Goal: Task Accomplishment & Management: Manage account settings

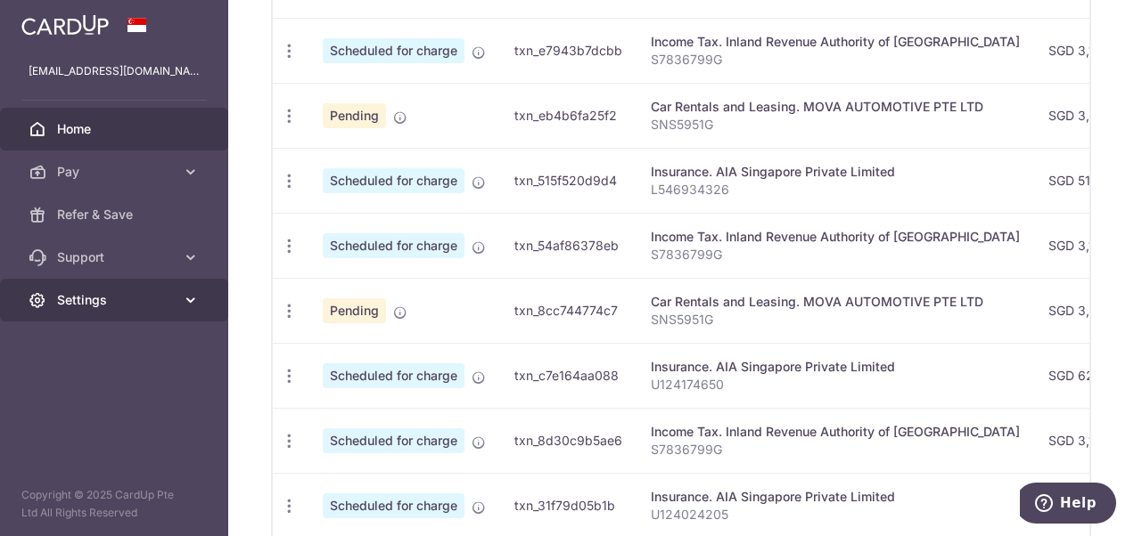
click at [115, 307] on span "Settings" at bounding box center [116, 300] width 118 height 18
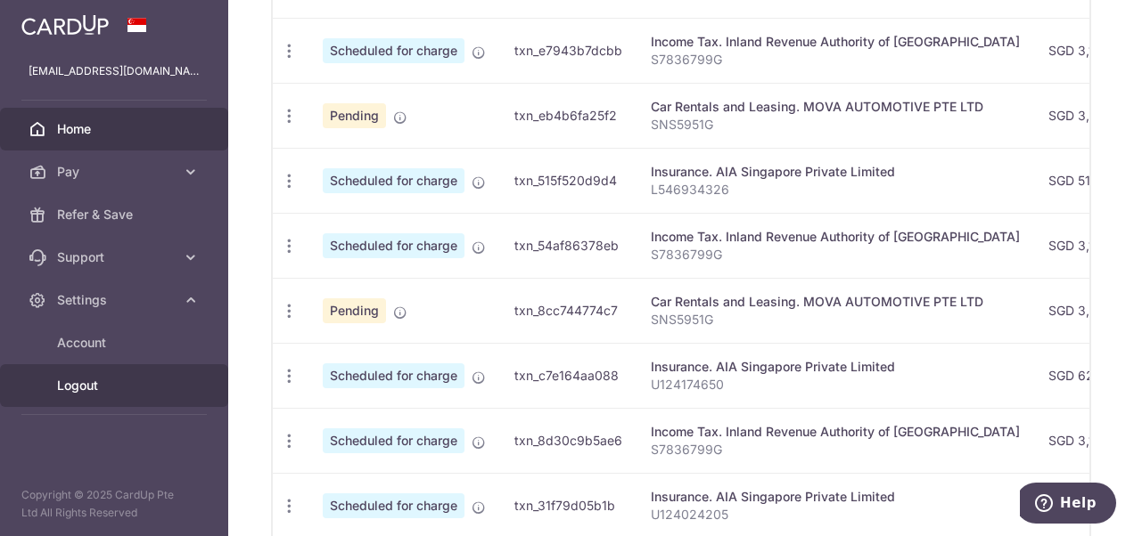
click at [116, 380] on span "Logout" at bounding box center [116, 386] width 118 height 18
